Goal: Entertainment & Leisure: Consume media (video, audio)

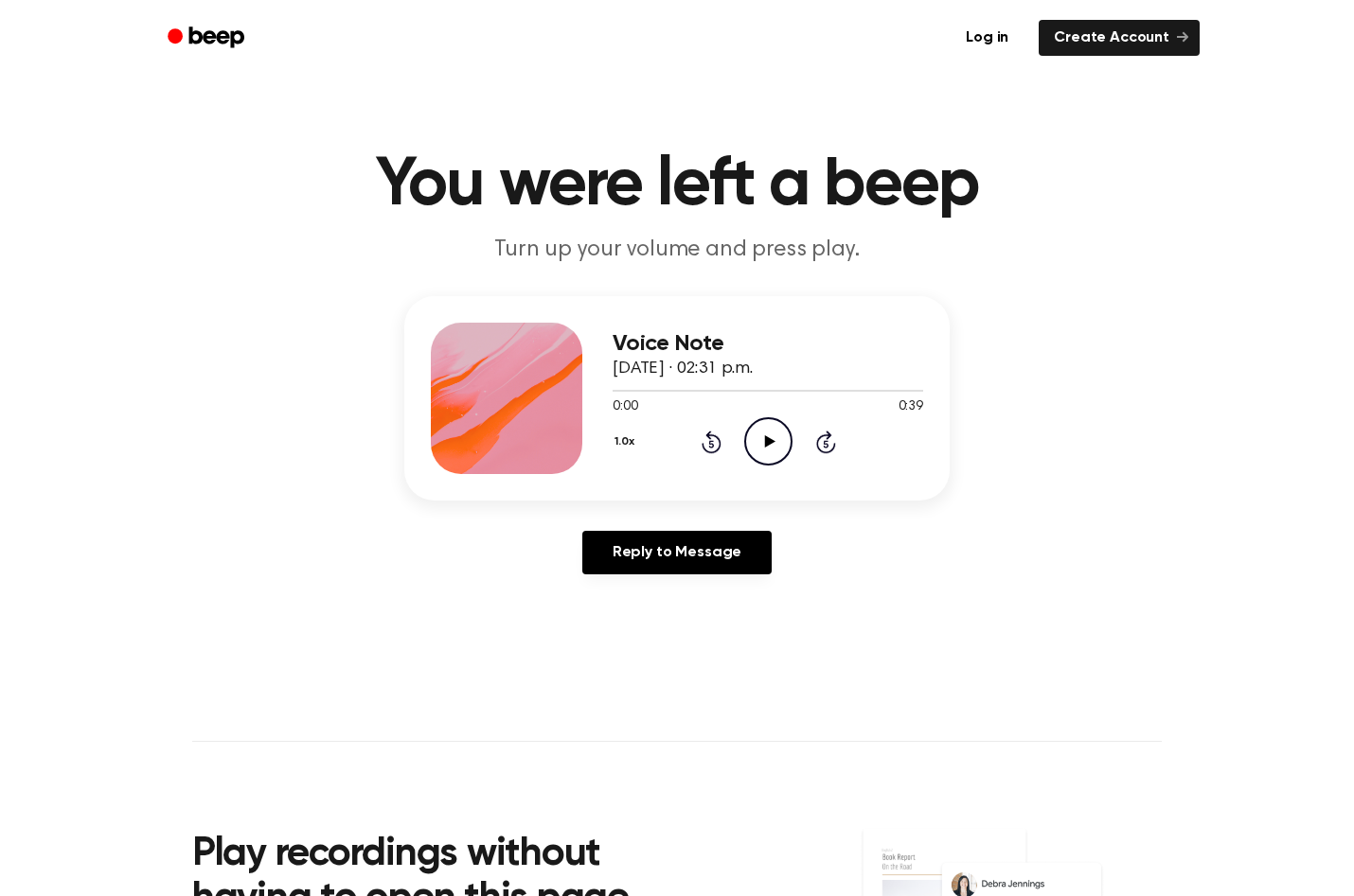
click at [764, 438] on icon "Play Audio" at bounding box center [768, 441] width 49 height 49
click at [774, 449] on icon "Play Audio" at bounding box center [768, 441] width 49 height 49
click at [762, 476] on div "Voice Note [DATE] · 02:28 p.m. 0:07 0:36 Your browser does not support the [obj…" at bounding box center [677, 398] width 545 height 205
click at [769, 437] on icon "Pause Audio" at bounding box center [768, 441] width 49 height 49
